Goal: Check status: Check status

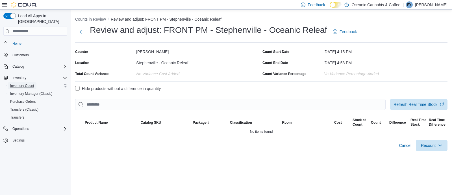
click at [24, 82] on span "Inventory Count" at bounding box center [22, 85] width 24 height 7
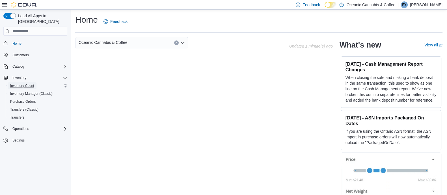
click at [33, 83] on span "Inventory Count" at bounding box center [22, 85] width 24 height 5
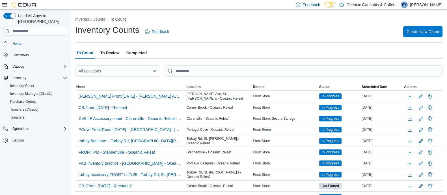
click at [105, 66] on div "All Locations" at bounding box center [117, 70] width 85 height 11
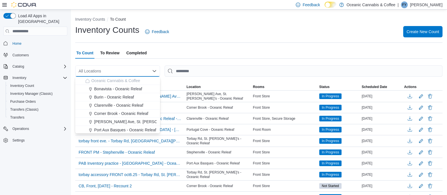
click at [122, 54] on div "To Count To Review Completed" at bounding box center [258, 52] width 367 height 11
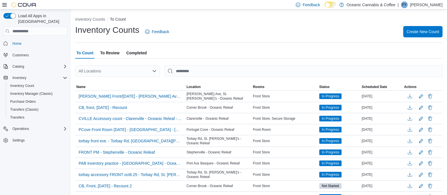
click at [115, 53] on span "To Review" at bounding box center [109, 52] width 19 height 11
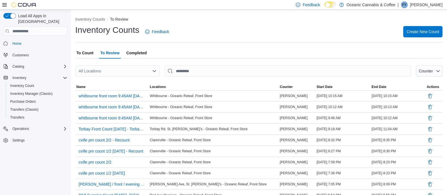
click at [103, 73] on div "All Locations" at bounding box center [117, 70] width 85 height 11
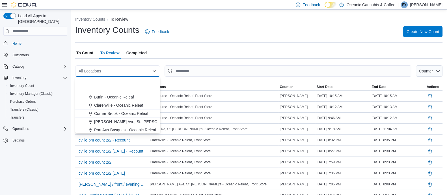
scroll to position [34, 0]
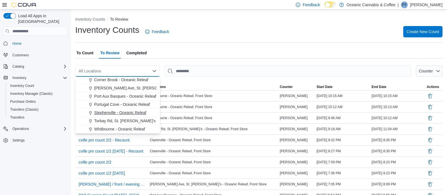
click at [110, 108] on button "Stephenville - Oceanic Releaf" at bounding box center [117, 112] width 85 height 8
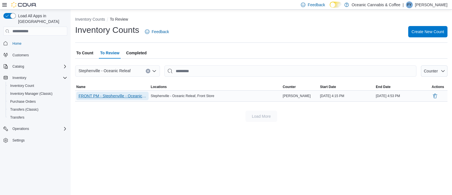
click at [117, 94] on span "FRONT PM - Stephenville - Oceanic Releaf" at bounding box center [113, 96] width 68 height 6
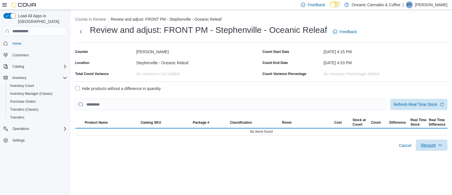
click at [440, 145] on icon "button" at bounding box center [440, 145] width 5 height 5
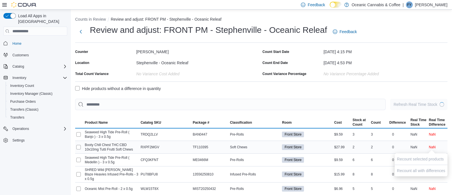
click at [350, 157] on div "$9.59" at bounding box center [342, 159] width 18 height 7
click at [137, 88] on label "Hide products without a difference in quantity" at bounding box center [118, 88] width 86 height 7
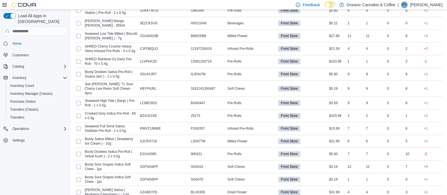
scroll to position [870, 0]
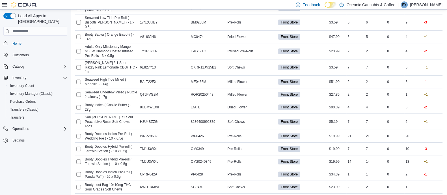
scroll to position [0, 0]
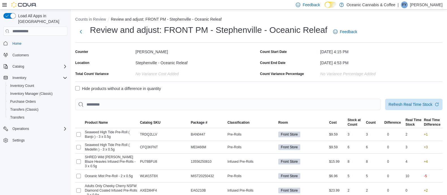
click at [423, 6] on p "Faith Young" at bounding box center [426, 4] width 32 height 7
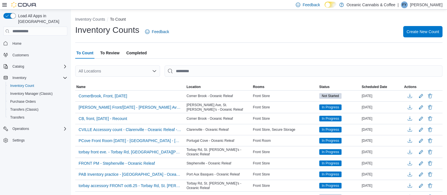
click at [112, 52] on span "To Review" at bounding box center [109, 52] width 19 height 11
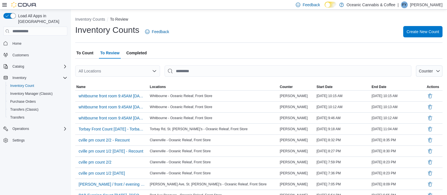
click at [131, 53] on span "Completed" at bounding box center [136, 52] width 20 height 11
